Goal: Information Seeking & Learning: Learn about a topic

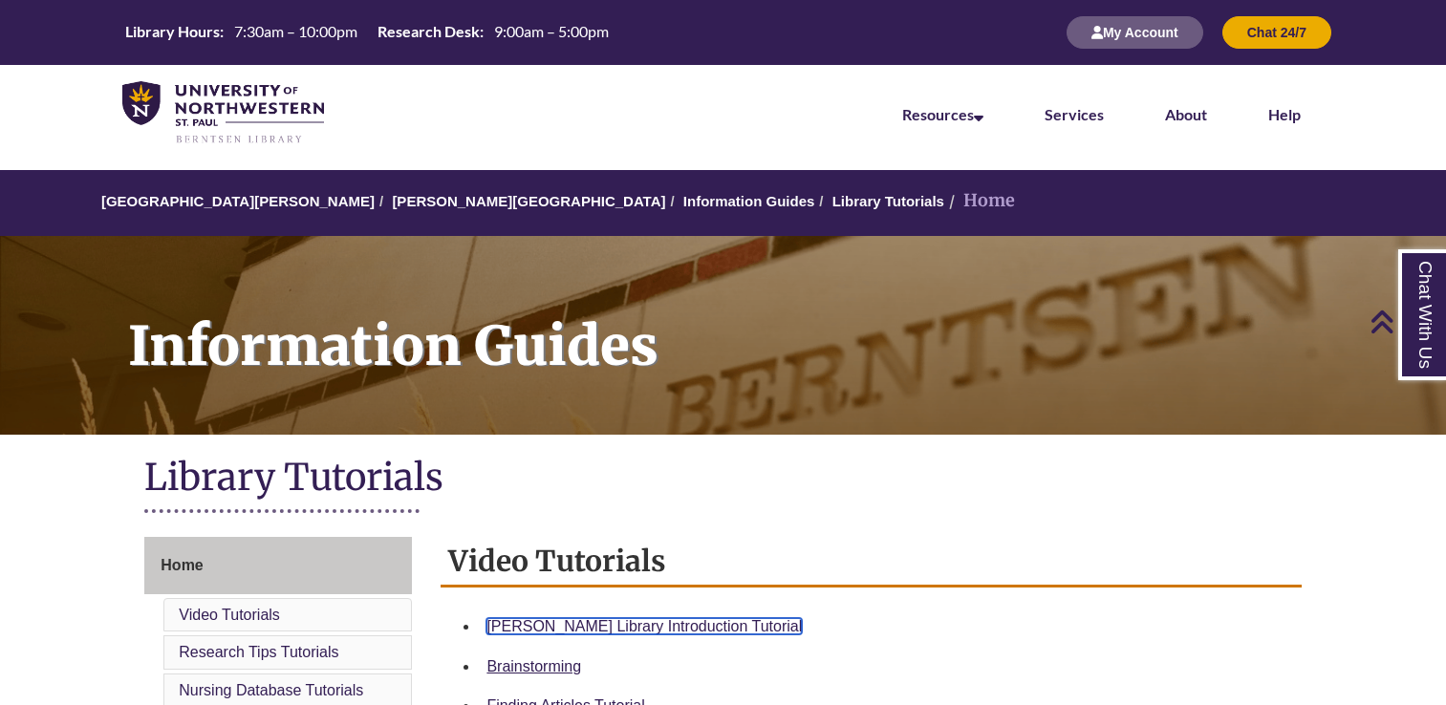
scroll to position [390, 0]
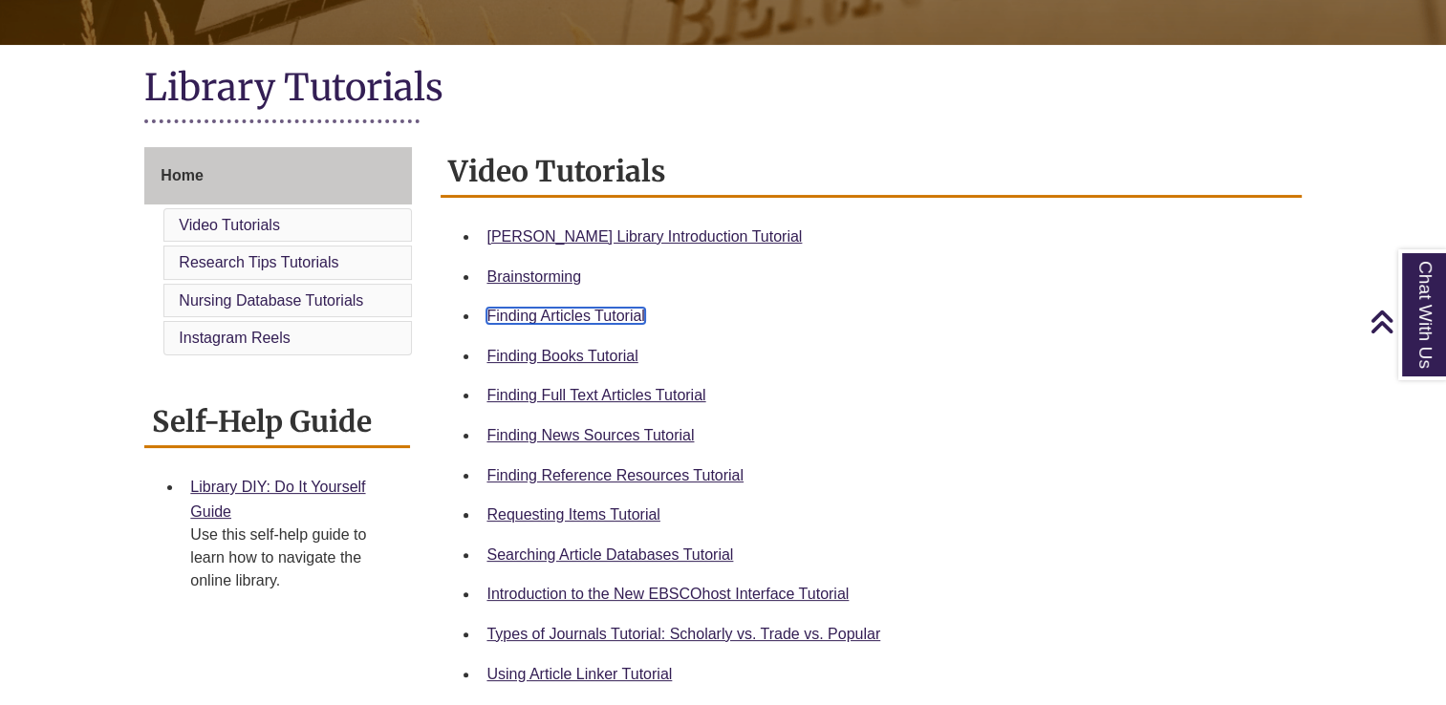
click at [514, 308] on link "Finding Articles Tutorial" at bounding box center [565, 316] width 158 height 16
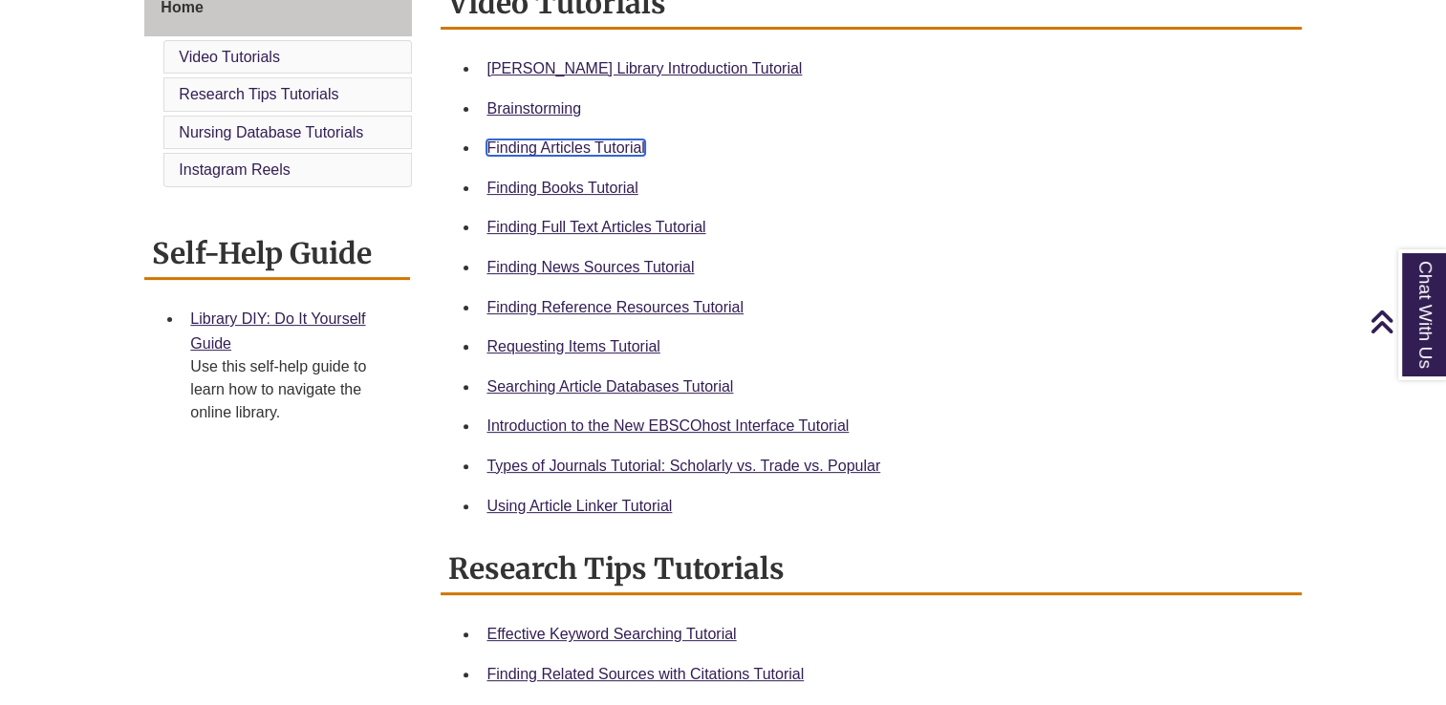
scroll to position [559, 0]
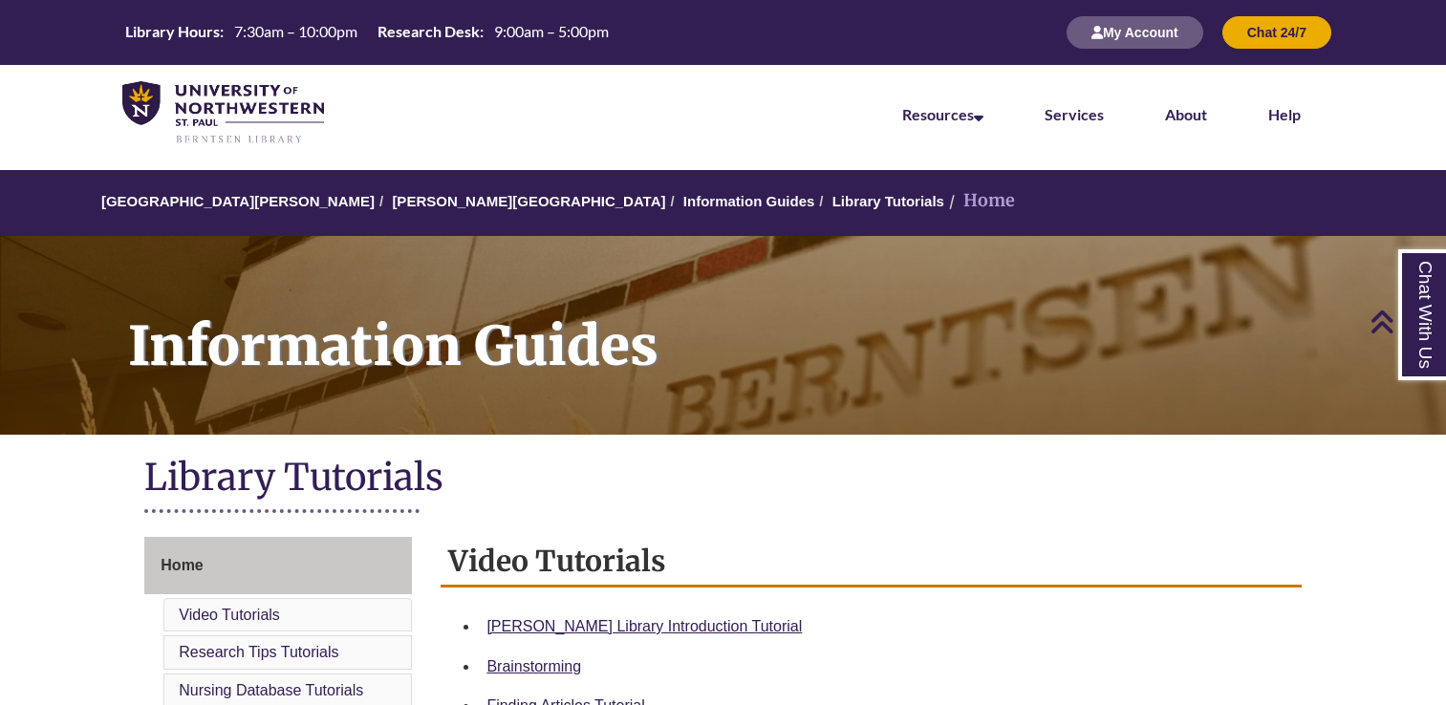
scroll to position [486, 0]
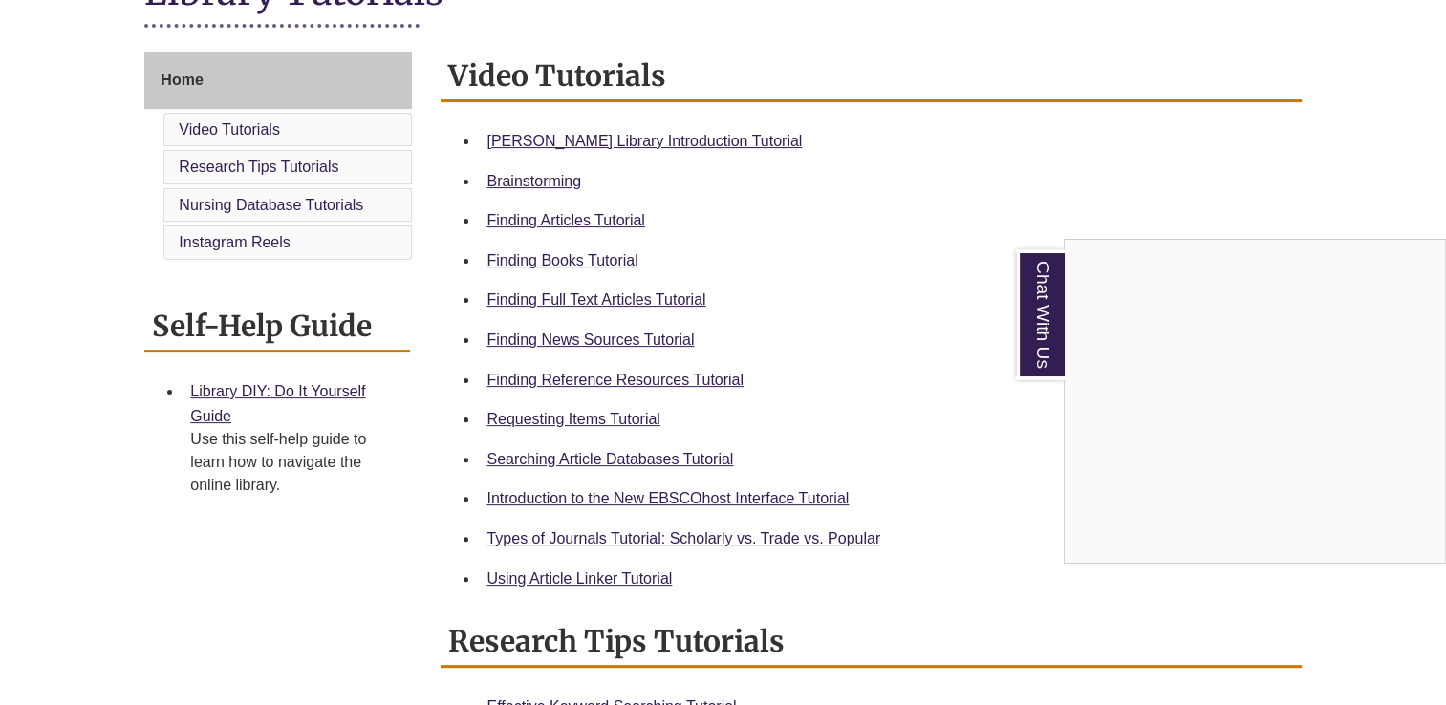
click at [581, 420] on div "Chat With Us" at bounding box center [723, 352] width 1446 height 705
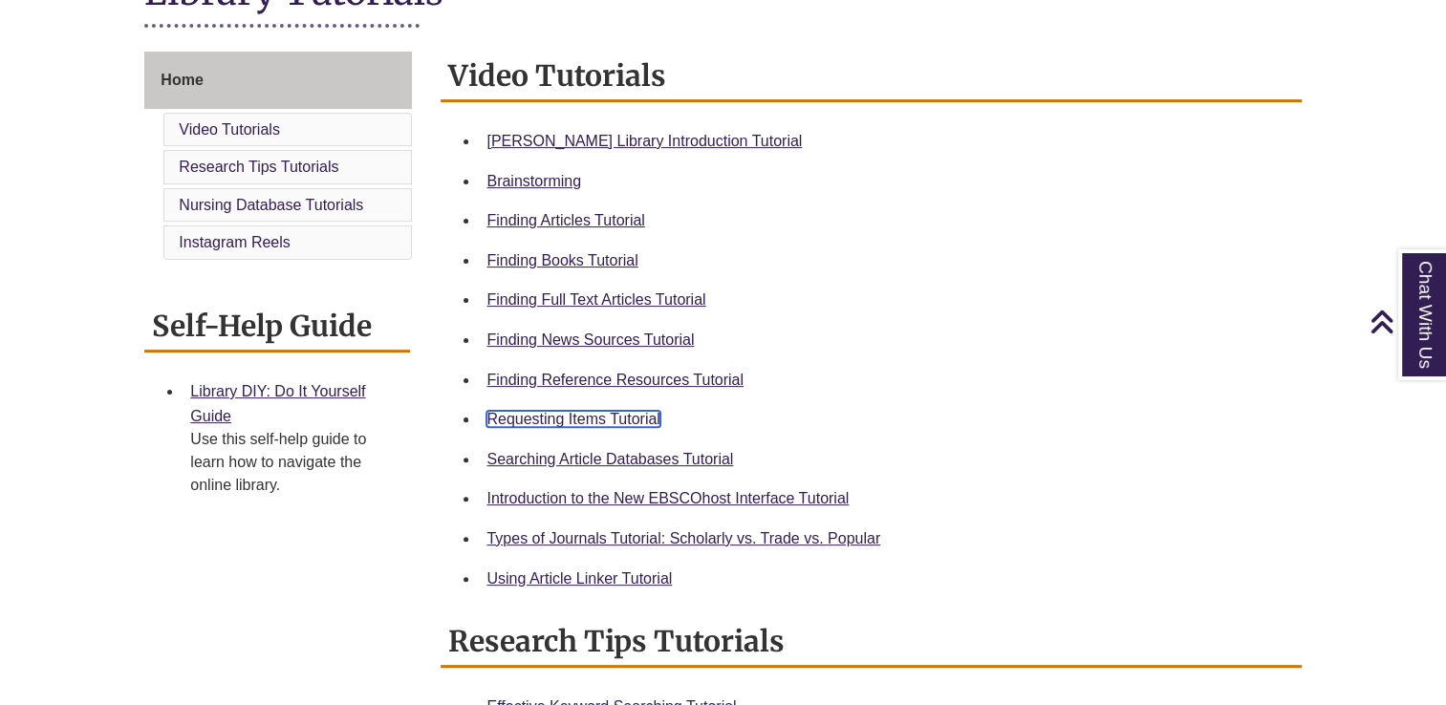
click at [581, 420] on link "Requesting Items Tutorial" at bounding box center [572, 419] width 173 height 16
click at [583, 419] on link "Requesting Items Tutorial" at bounding box center [572, 419] width 173 height 16
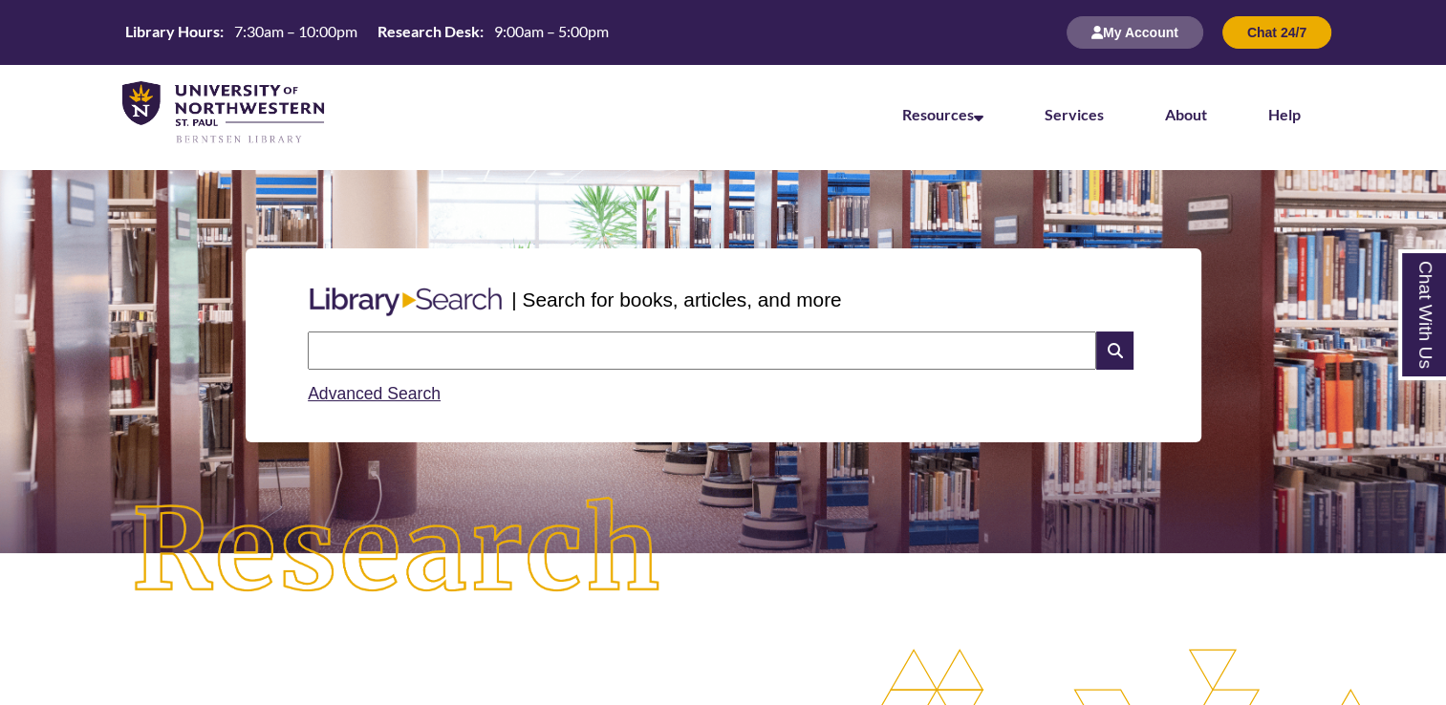
click at [491, 356] on input "text" at bounding box center [702, 351] width 788 height 38
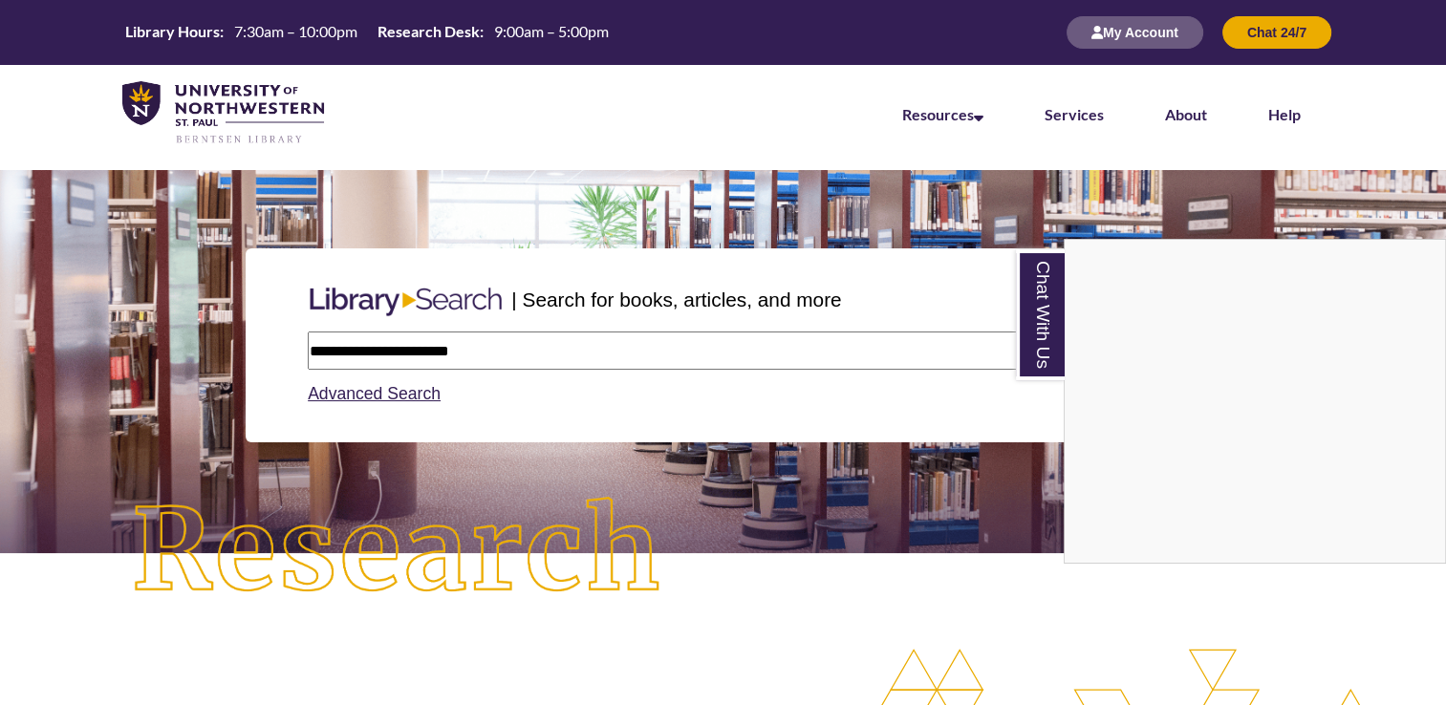
type input "**********"
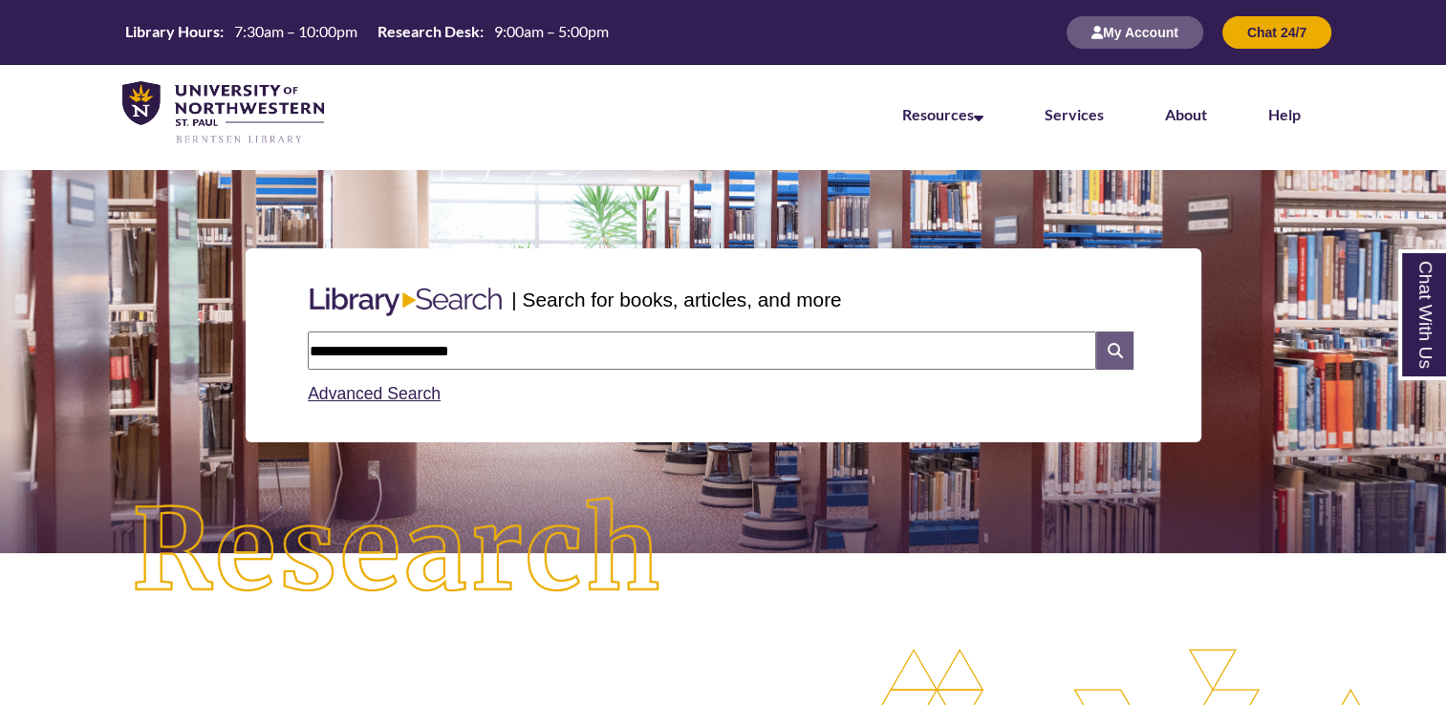
click at [1115, 349] on icon at bounding box center [1114, 351] width 36 height 38
